Goal: Task Accomplishment & Management: Complete application form

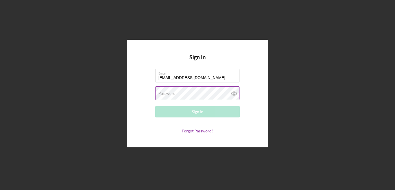
type input "[EMAIL_ADDRESS][DOMAIN_NAME]"
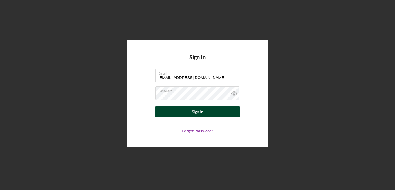
click at [179, 114] on button "Sign In" at bounding box center [197, 111] width 85 height 11
click at [221, 109] on button "Sign In" at bounding box center [197, 111] width 85 height 11
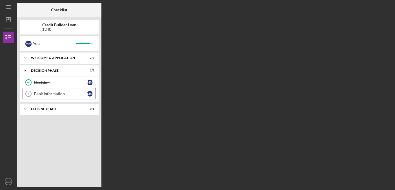
click at [75, 95] on div "Bank Information" at bounding box center [60, 93] width 53 height 5
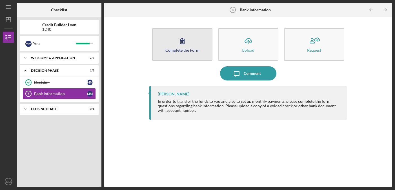
click at [189, 35] on icon "button" at bounding box center [182, 41] width 14 height 14
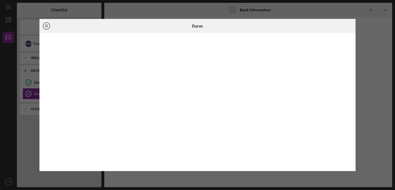
click at [46, 23] on icon "Icon/Close" at bounding box center [46, 26] width 14 height 14
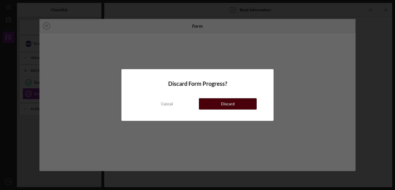
click at [202, 101] on button "Discard" at bounding box center [228, 103] width 58 height 11
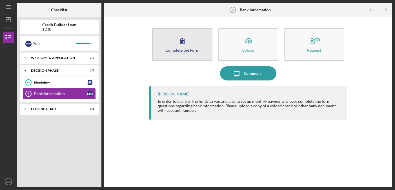
click at [187, 52] on div "Complete the Form" at bounding box center [182, 50] width 34 height 4
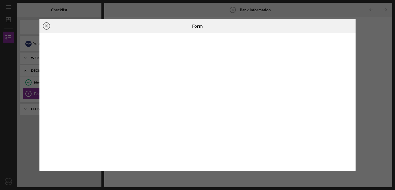
click at [45, 27] on line at bounding box center [46, 26] width 3 height 3
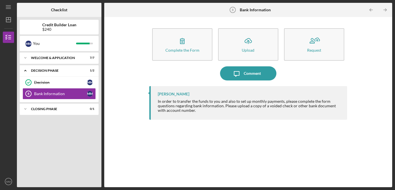
click at [113, 81] on div "Complete the Form Form Icon/Upload Upload Request Icon/Message Comment [PERSON_…" at bounding box center [248, 102] width 282 height 164
click at [74, 107] on div "Closing Phase" at bounding box center [61, 108] width 61 height 3
click at [72, 121] on div "Post-Closing Message" at bounding box center [60, 120] width 53 height 5
